Goal: Information Seeking & Learning: Learn about a topic

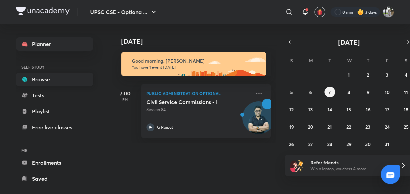
click at [51, 76] on link "Browse" at bounding box center [54, 79] width 77 height 13
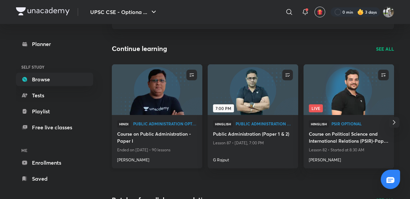
scroll to position [60, 0]
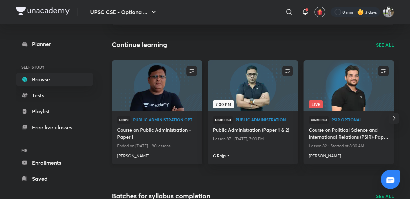
click at [152, 97] on img at bounding box center [157, 86] width 92 height 52
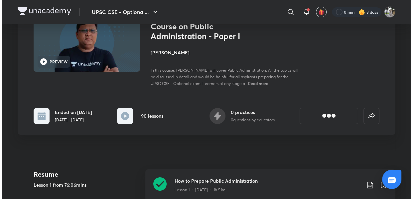
scroll to position [91, 0]
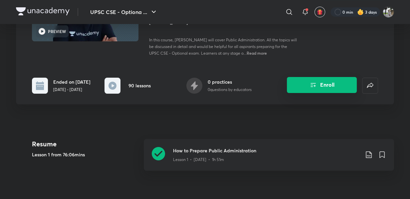
click at [300, 88] on button "Enroll" at bounding box center [322, 85] width 70 height 16
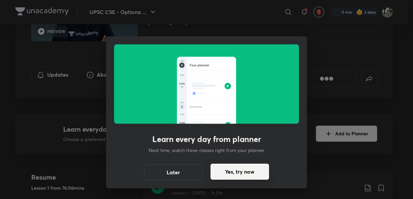
click at [235, 174] on button "Yes, try now" at bounding box center [240, 171] width 59 height 16
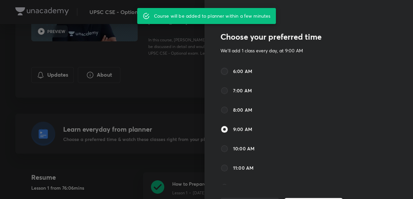
click at [221, 72] on input "6:00 AM" at bounding box center [225, 71] width 8 height 8
radio input "true"
radio input "false"
click at [179, 108] on div at bounding box center [206, 99] width 413 height 199
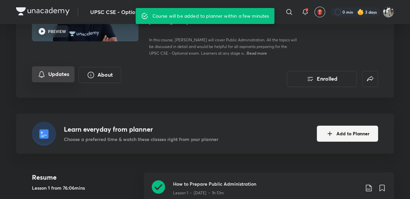
click at [54, 78] on button "Updates" at bounding box center [53, 74] width 43 height 16
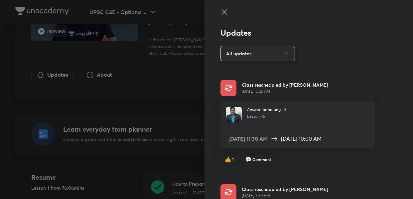
click at [284, 51] on icon "button" at bounding box center [286, 53] width 5 height 5
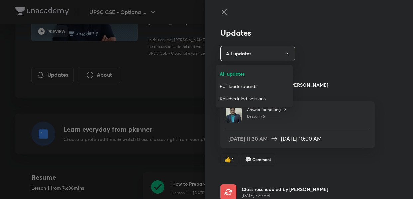
click at [296, 97] on div at bounding box center [206, 99] width 413 height 199
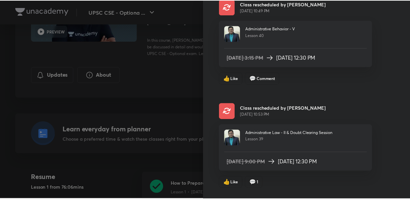
scroll to position [4667, 0]
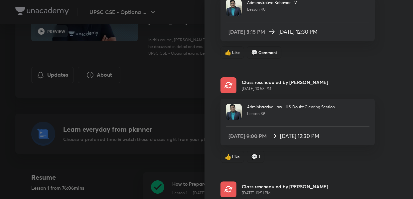
click at [142, 110] on div at bounding box center [206, 99] width 413 height 199
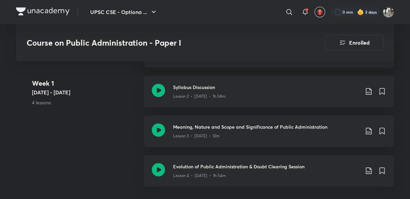
scroll to position [303, 0]
click at [190, 132] on p "Lesson 3 • [DATE] • 12m" at bounding box center [196, 135] width 47 height 6
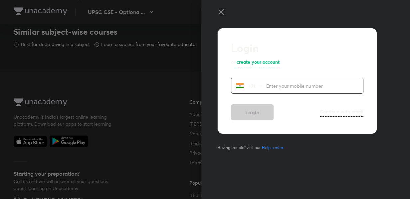
scroll to position [441, 0]
